Goal: Transaction & Acquisition: Purchase product/service

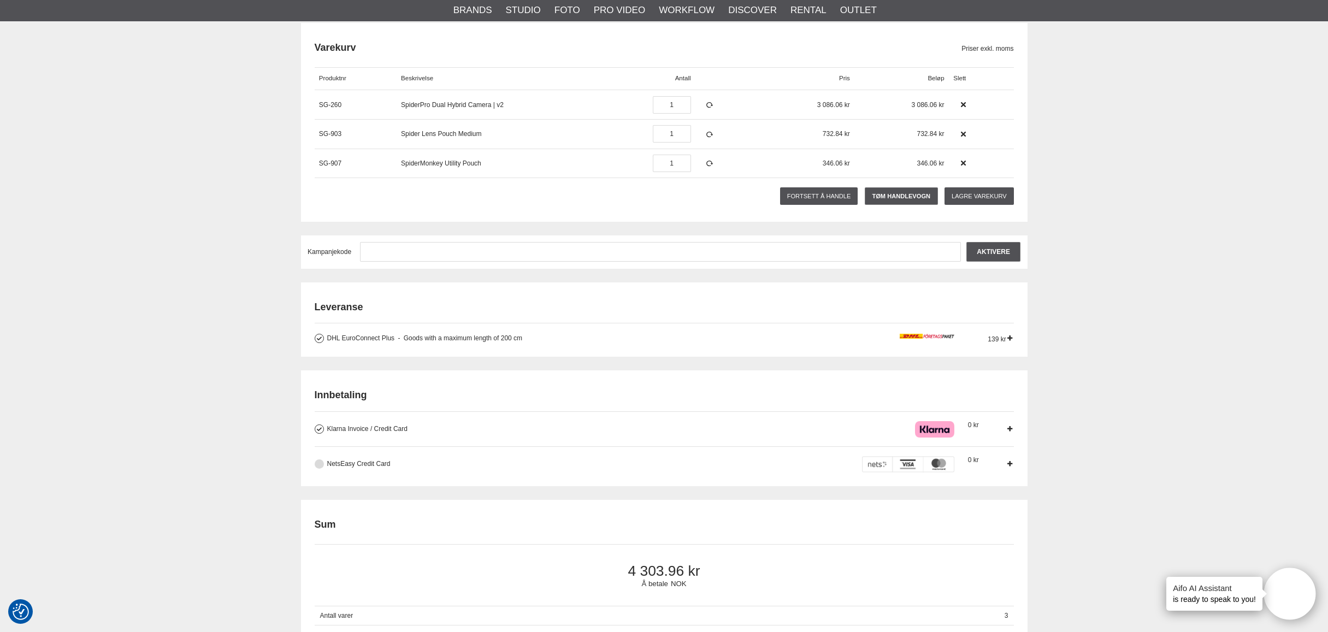
scroll to position [131, 0]
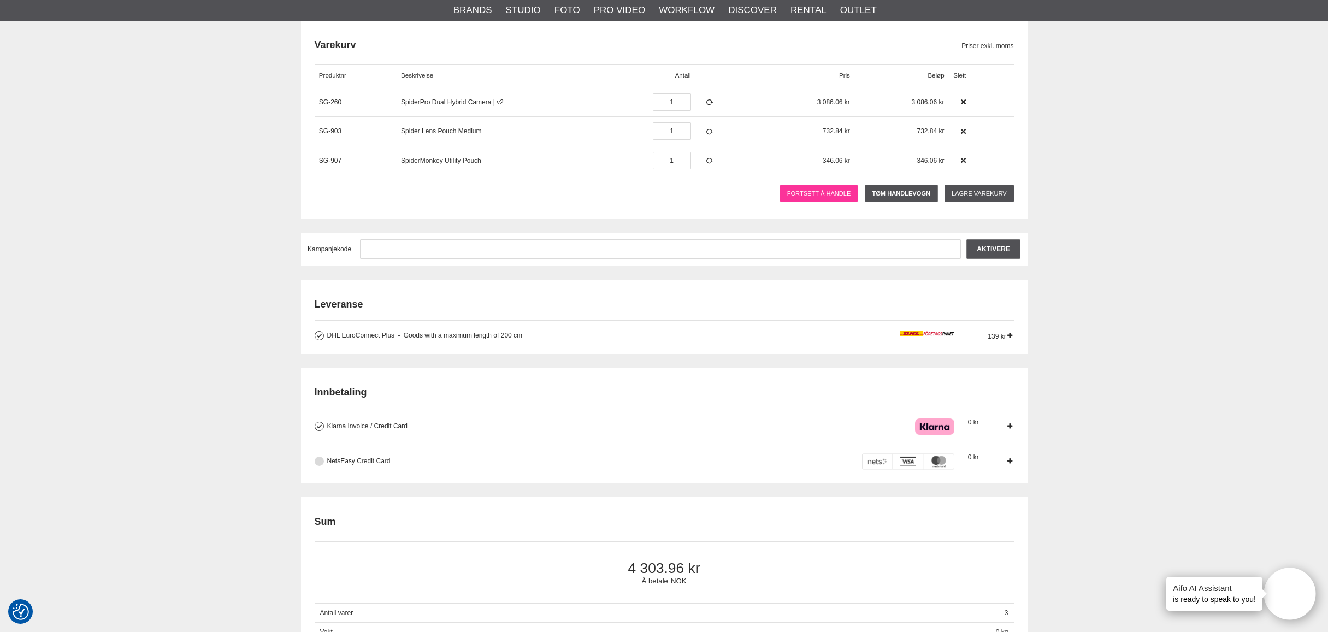
click at [827, 193] on link "Fortsett å handle" at bounding box center [819, 193] width 78 height 17
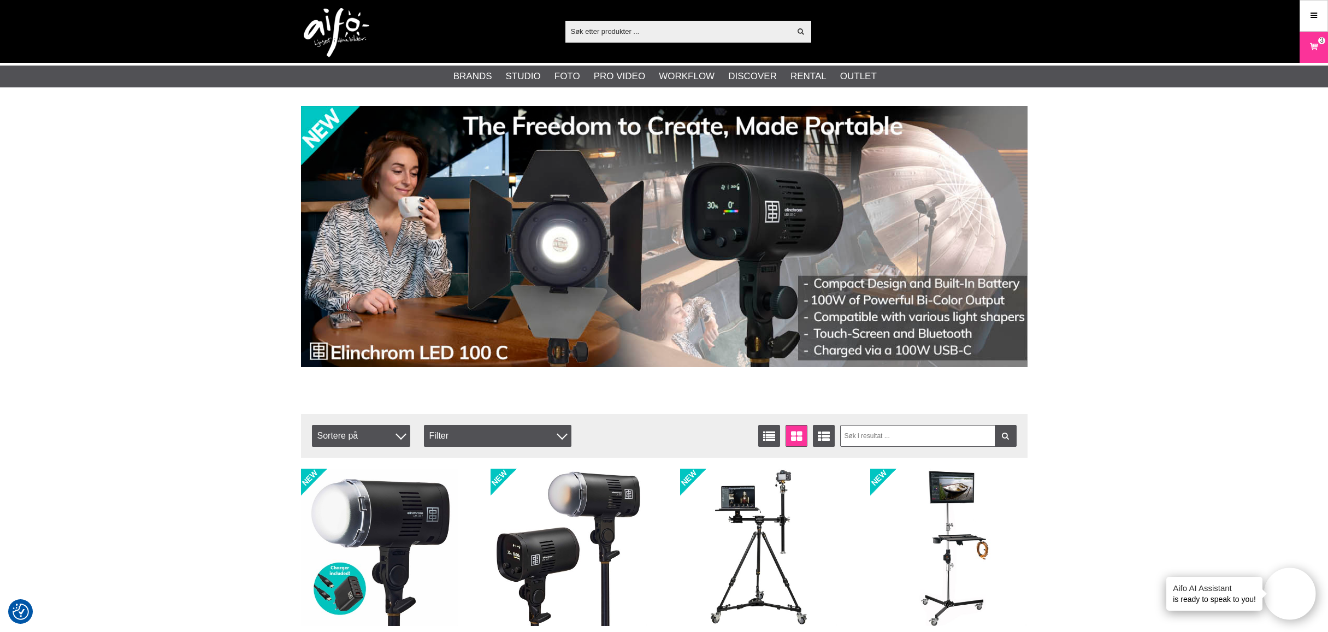
click at [648, 34] on input "text" at bounding box center [679, 31] width 226 height 16
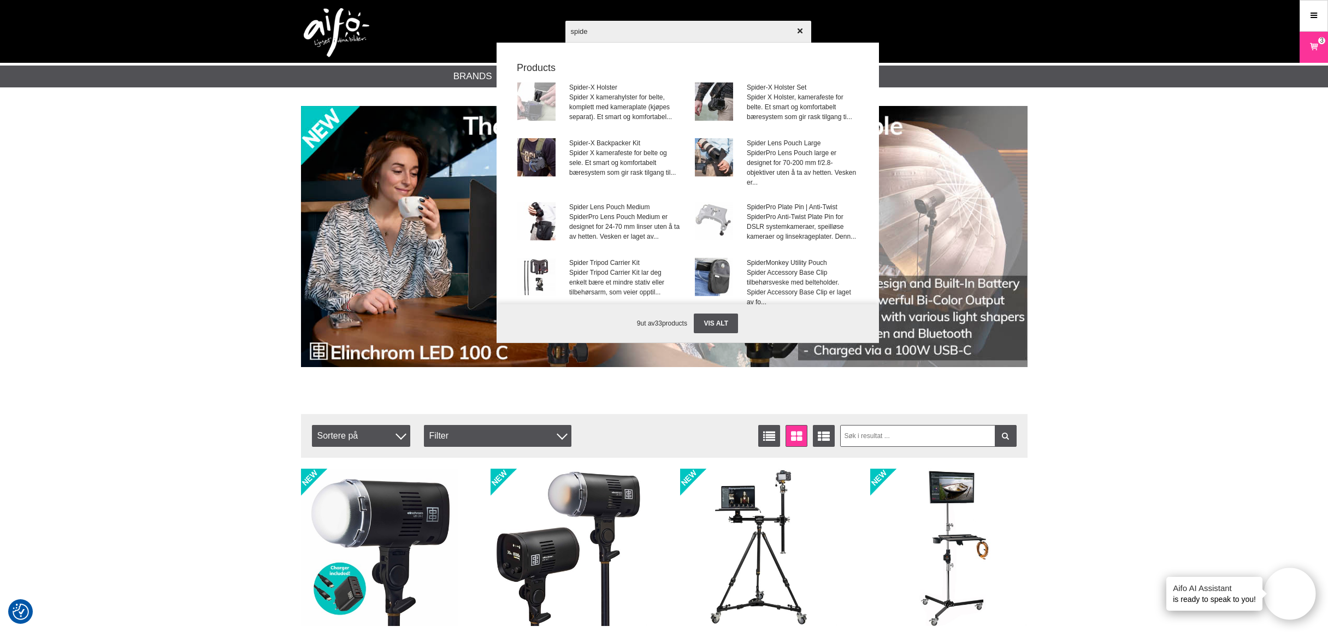
type input "spider"
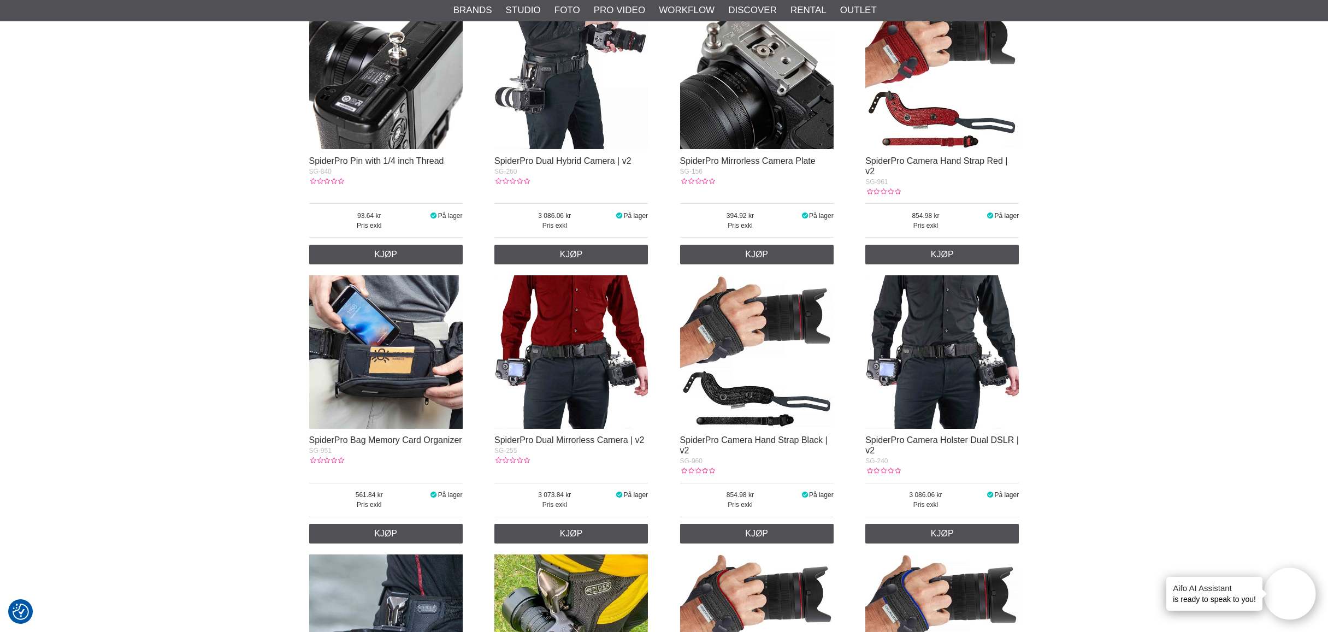
scroll to position [1066, 0]
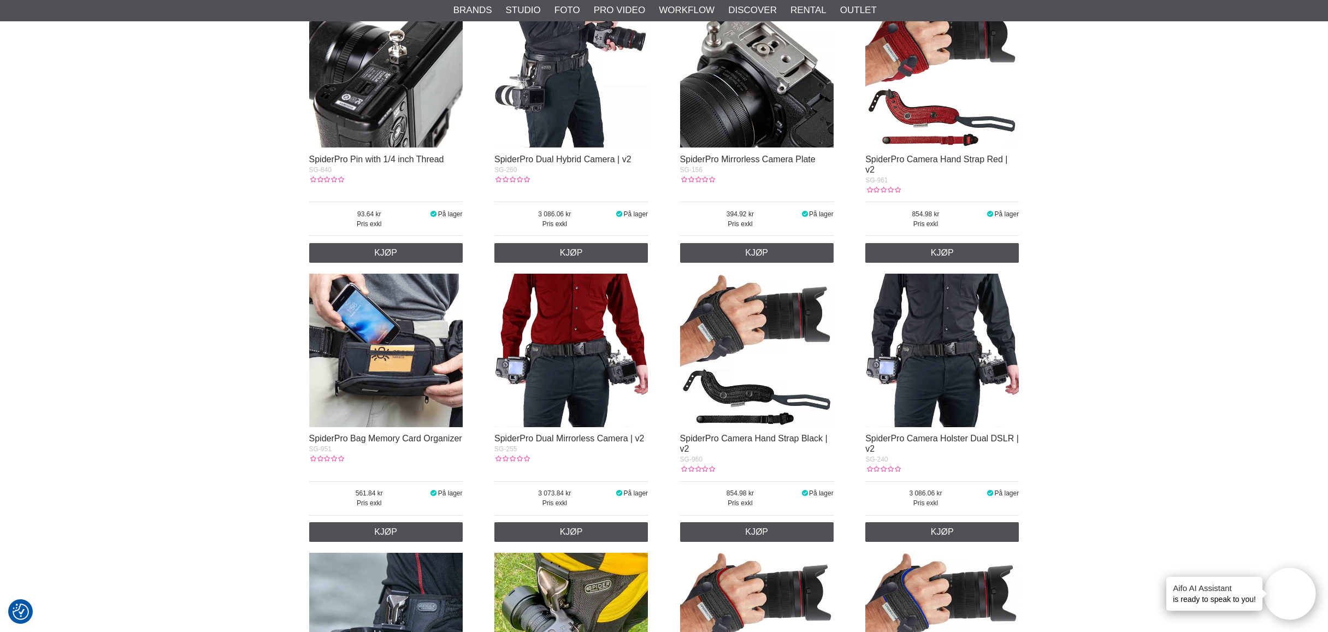
click at [954, 335] on img at bounding box center [943, 351] width 154 height 154
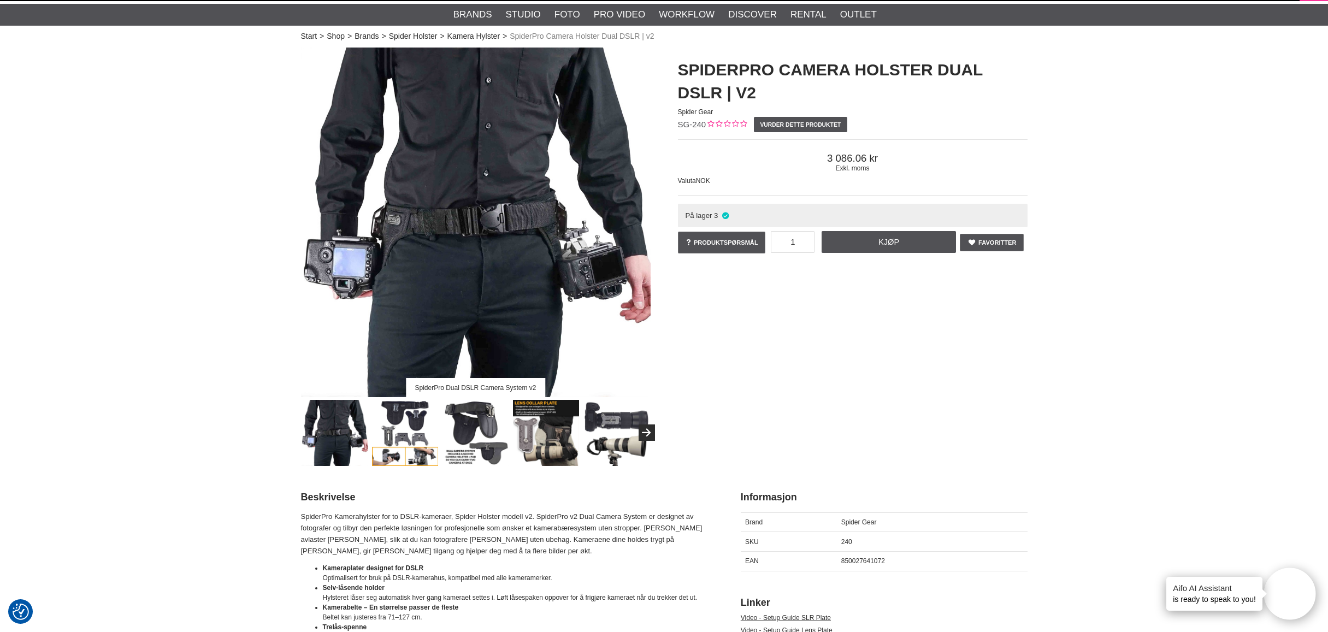
scroll to position [22, 0]
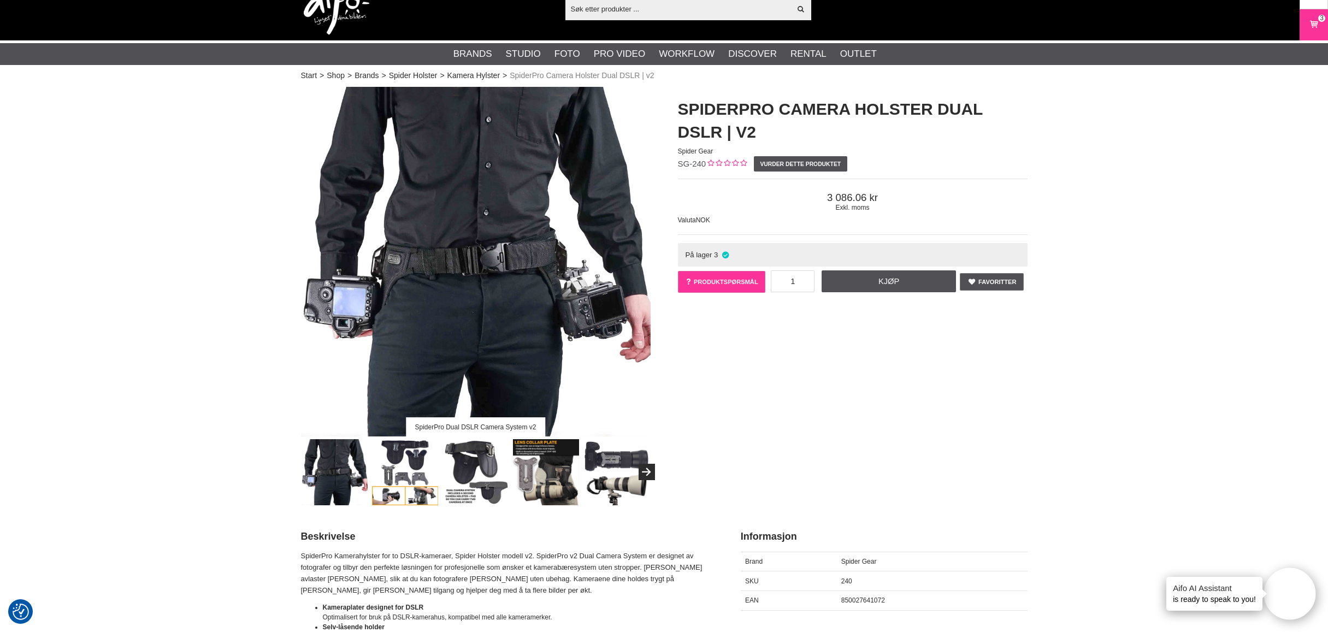
click at [738, 282] on link "Produktspørsmål" at bounding box center [722, 282] width 88 height 22
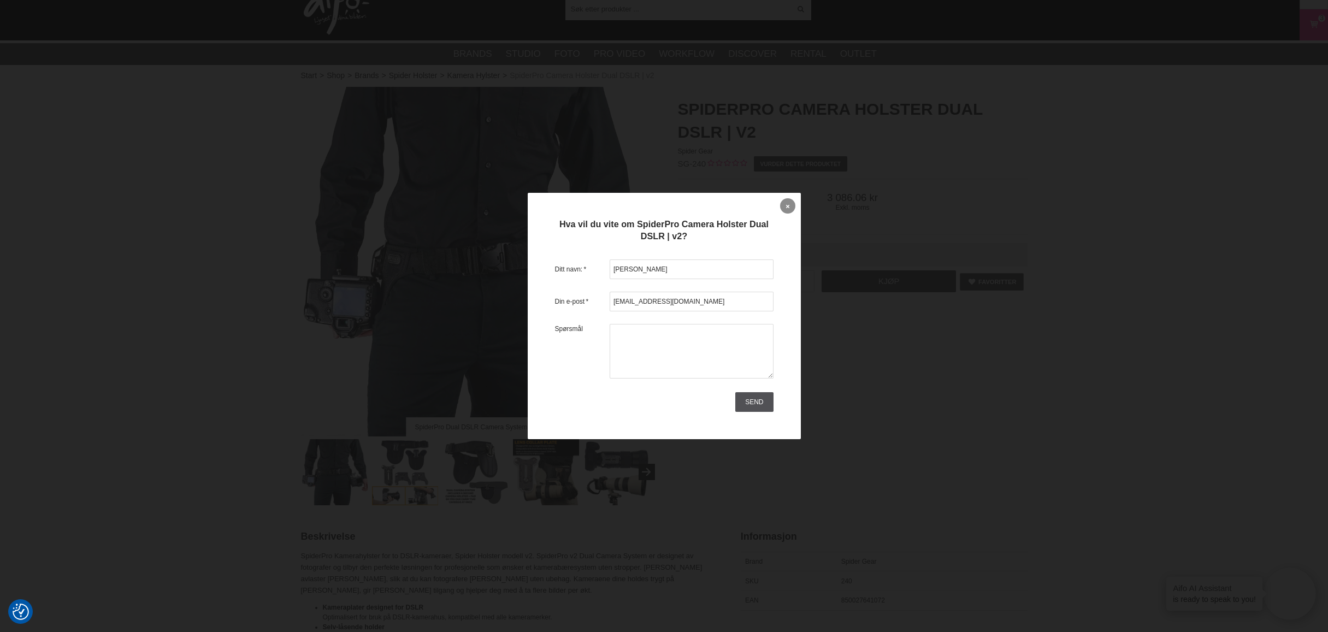
click at [790, 201] on link at bounding box center [787, 205] width 15 height 15
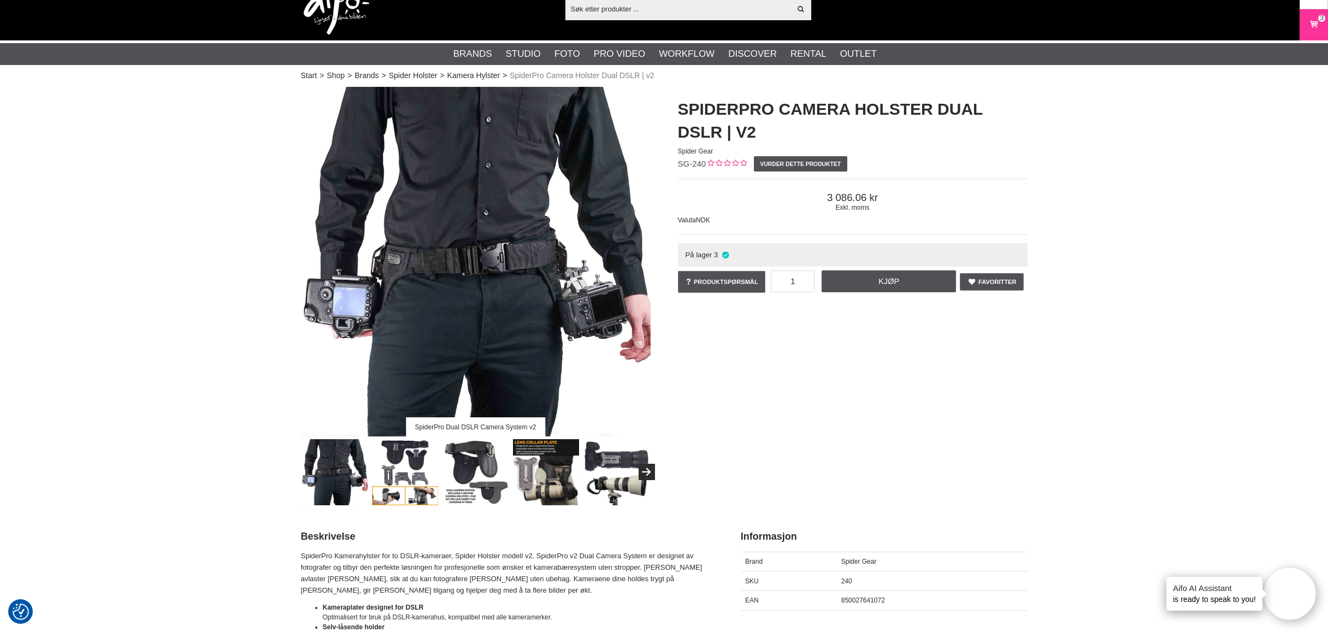
click at [396, 463] on img at bounding box center [405, 472] width 66 height 66
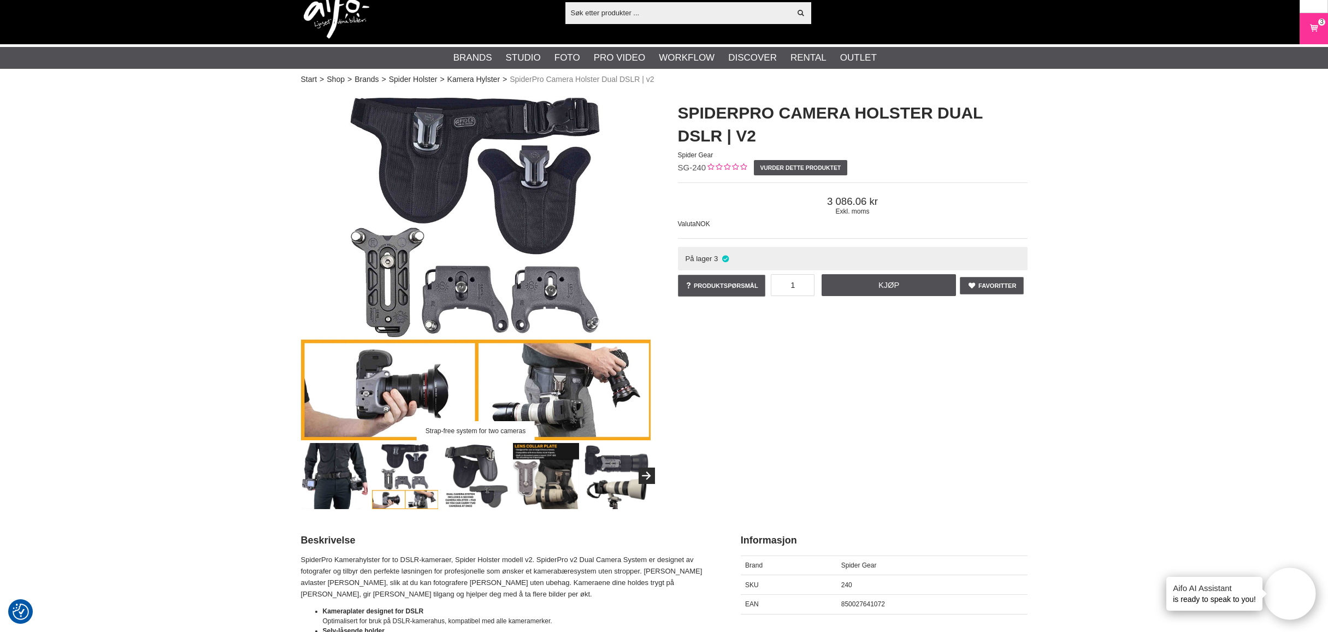
scroll to position [22, 0]
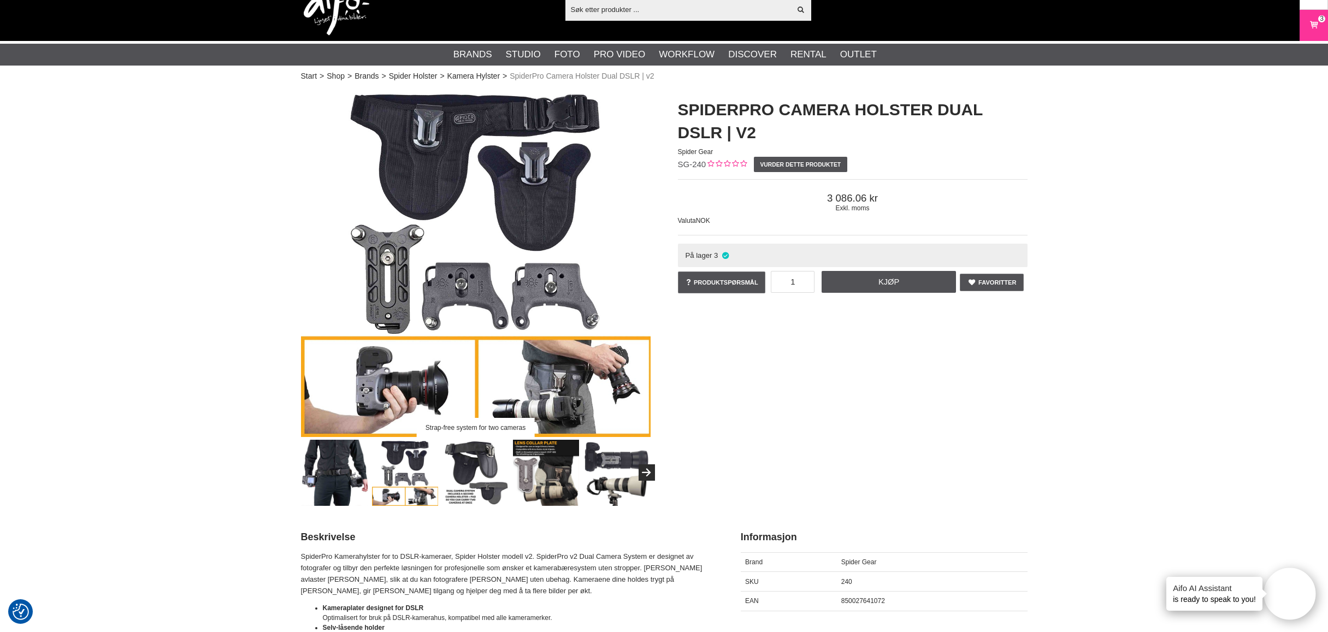
click at [392, 464] on img at bounding box center [405, 473] width 66 height 66
click at [472, 472] on img at bounding box center [476, 473] width 66 height 66
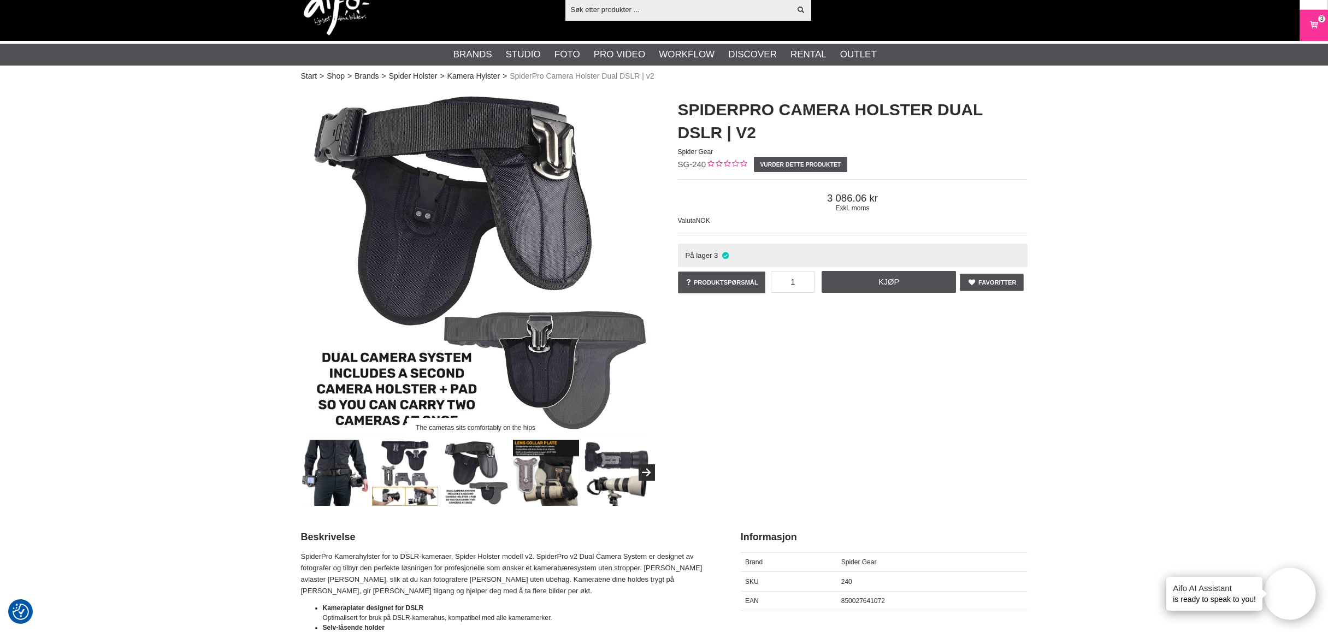
click at [553, 479] on img at bounding box center [546, 473] width 66 height 66
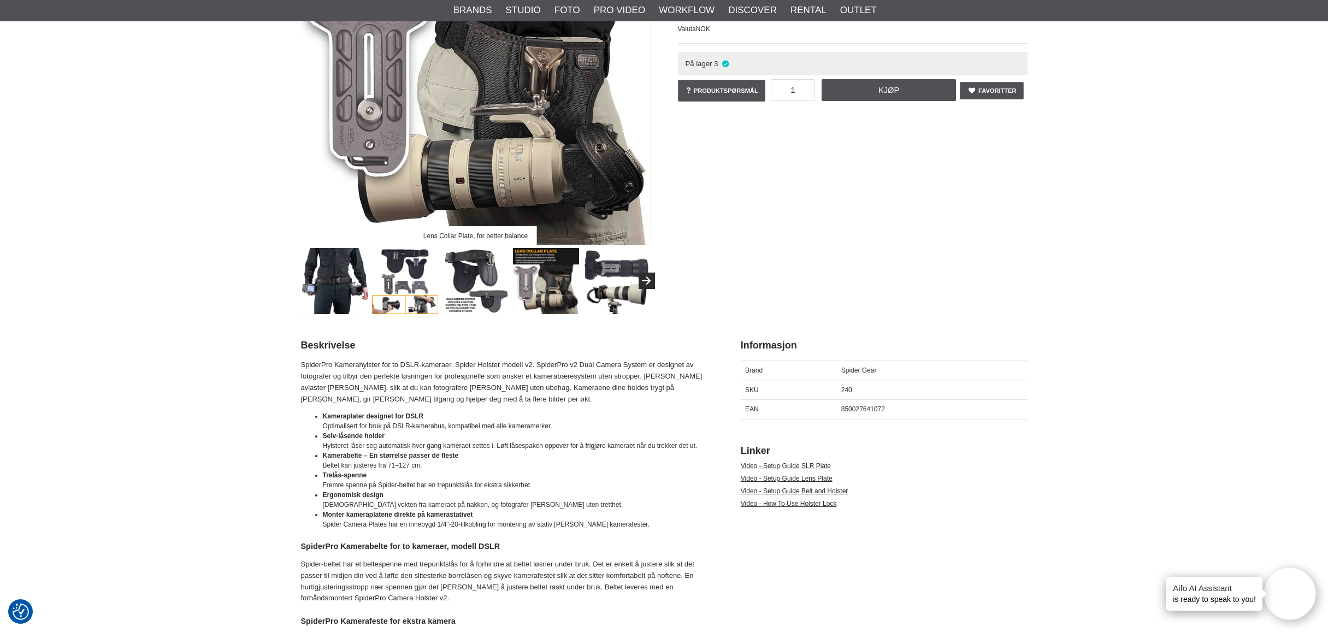
scroll to position [0, 0]
